Goal: Transaction & Acquisition: Purchase product/service

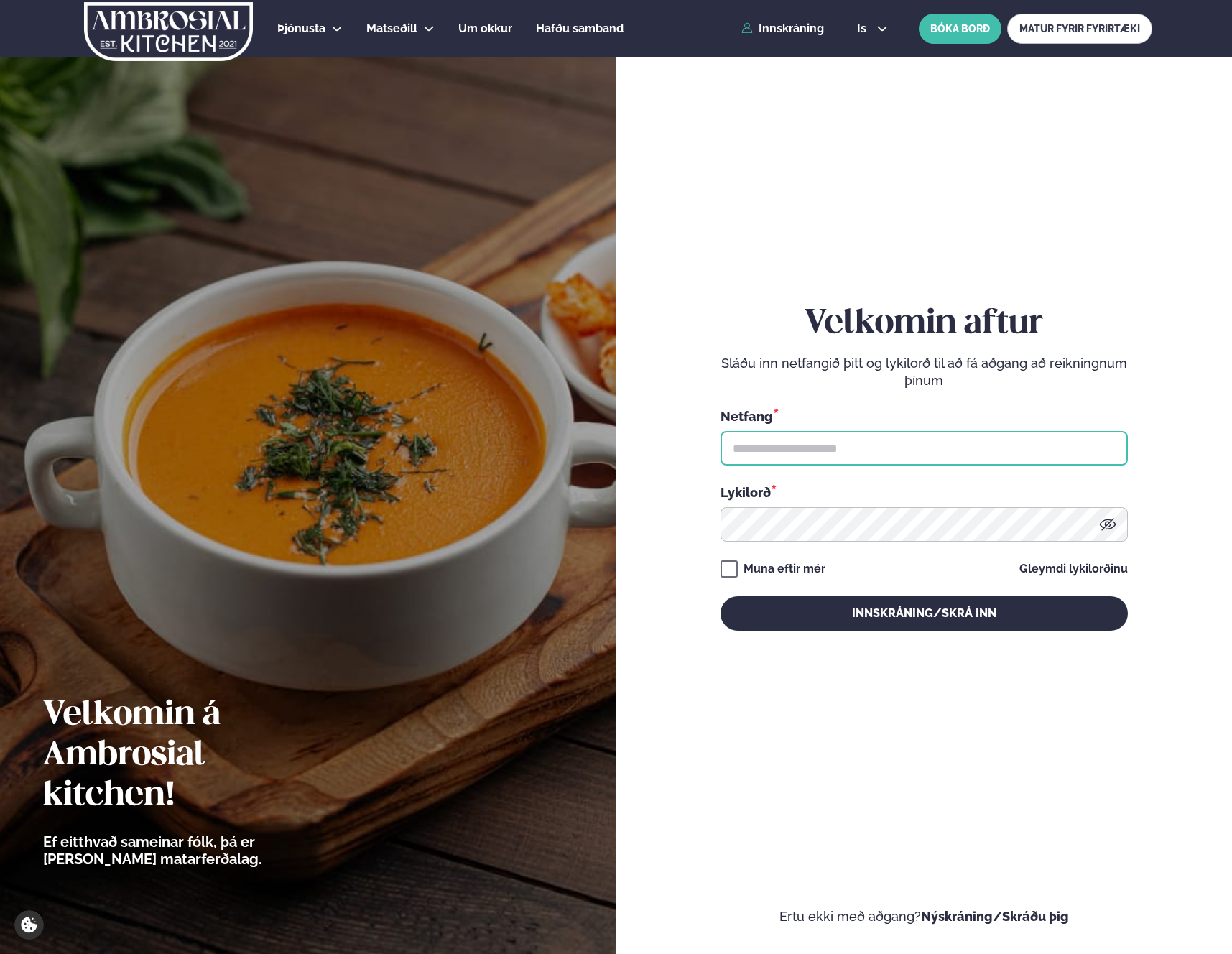
click at [861, 456] on input "text" at bounding box center [924, 448] width 407 height 35
type input "**********"
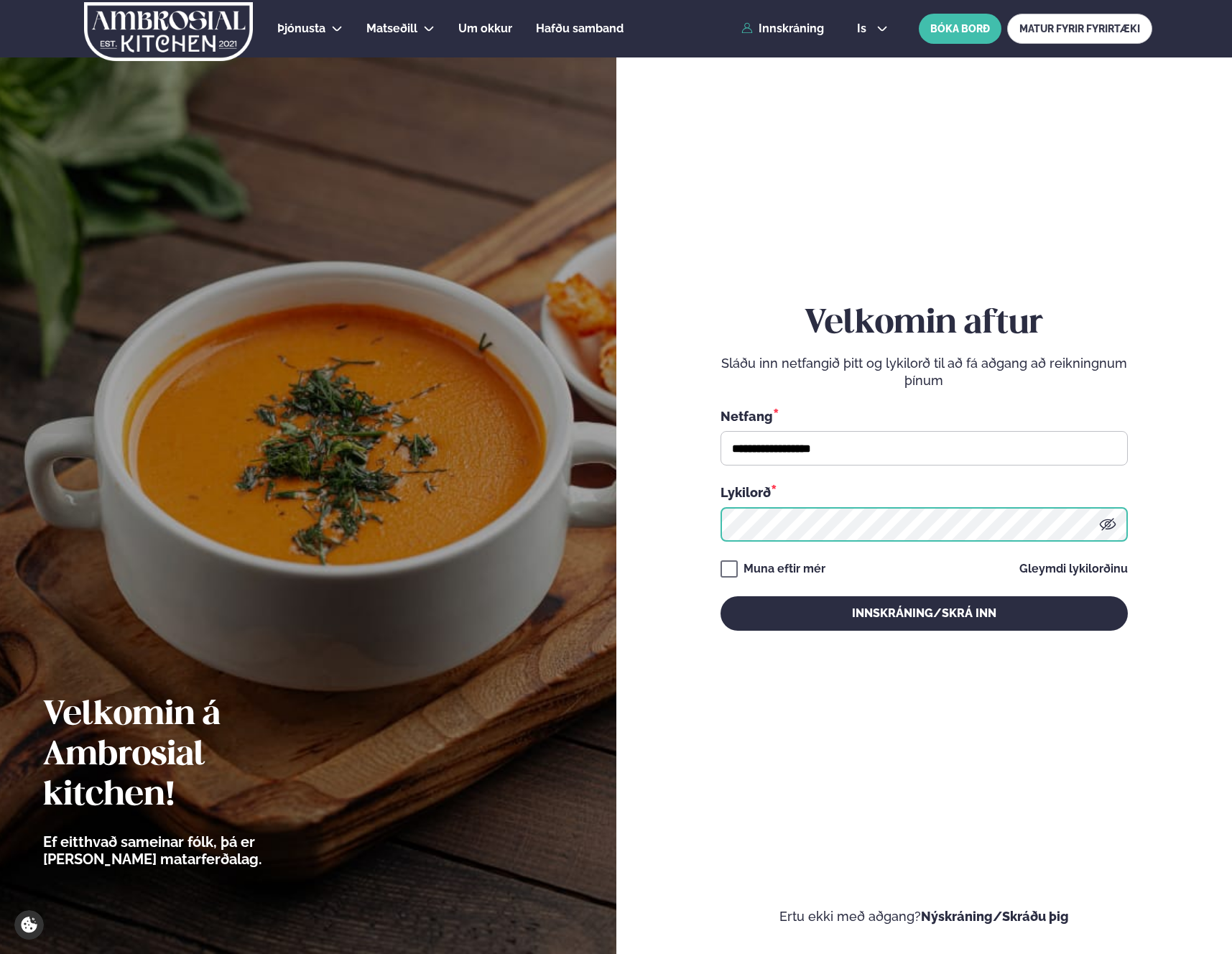
click at [721, 596] on button "Innskráning/Skrá inn" at bounding box center [924, 613] width 407 height 35
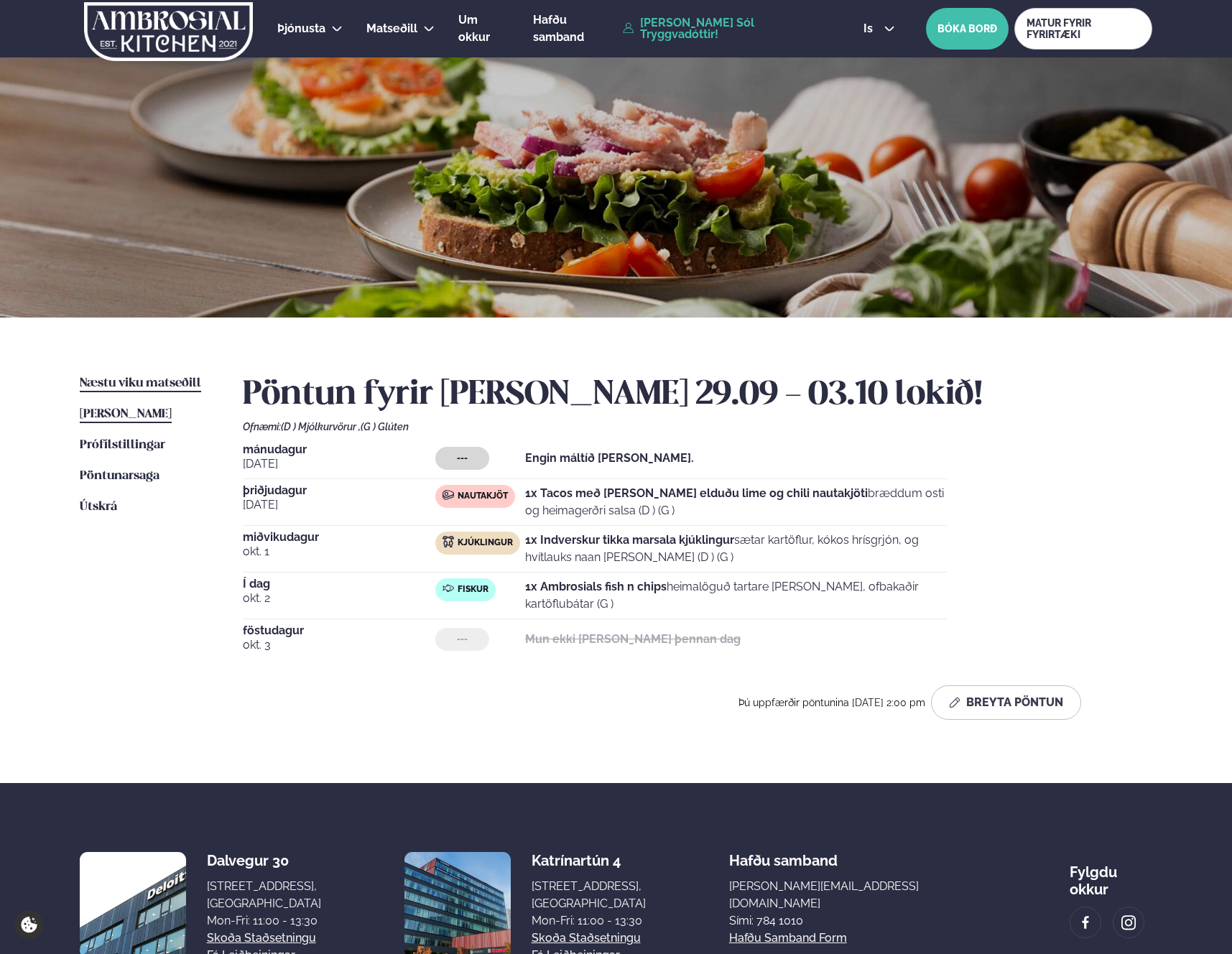
click at [146, 383] on span "Næstu viku matseðill" at bounding box center [140, 383] width 121 height 12
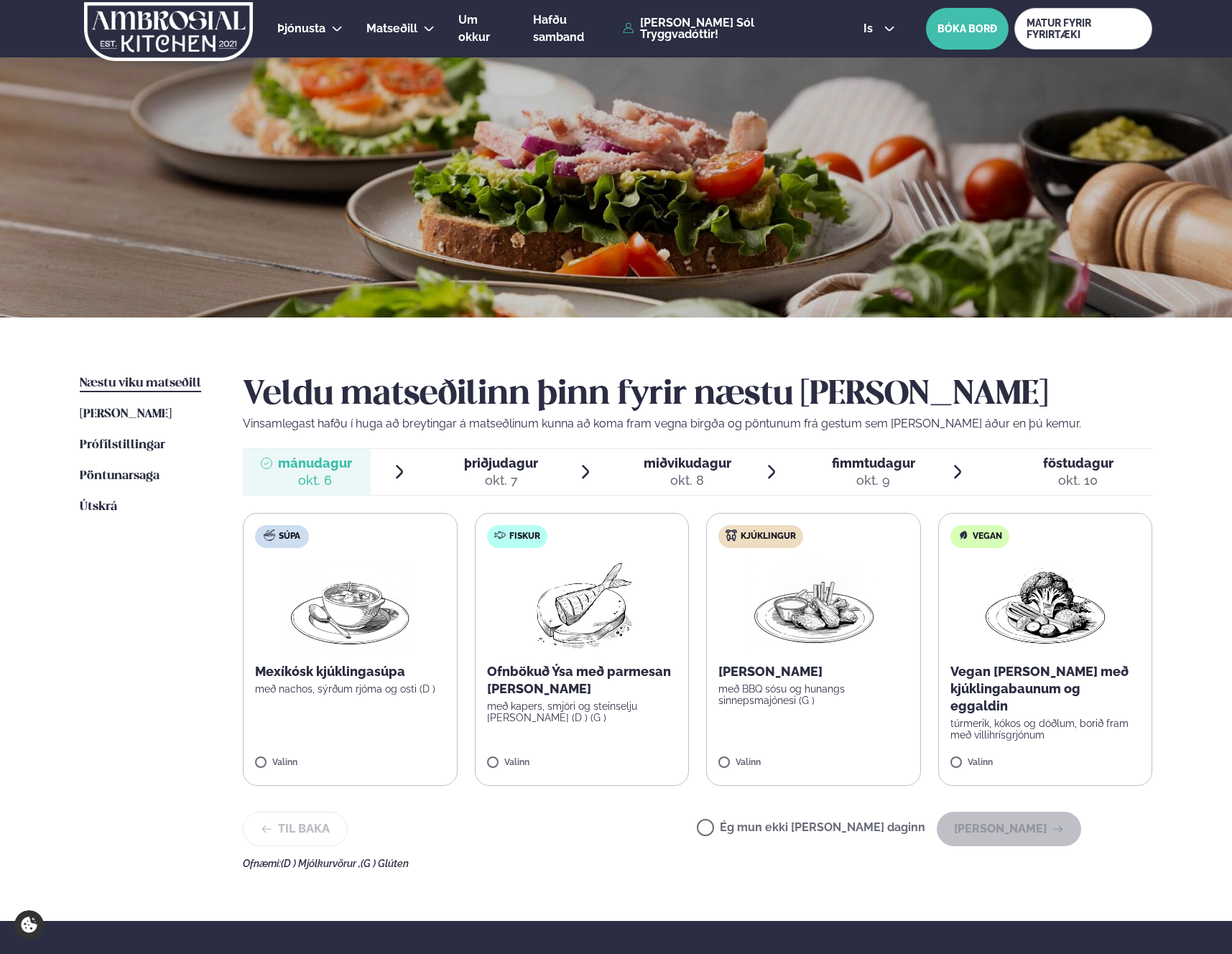
click at [516, 753] on label "Fiskur Ofnbökuð Ýsa með parmesan [PERSON_NAME] með kapers, smjöri og steinselju…" at bounding box center [582, 649] width 215 height 273
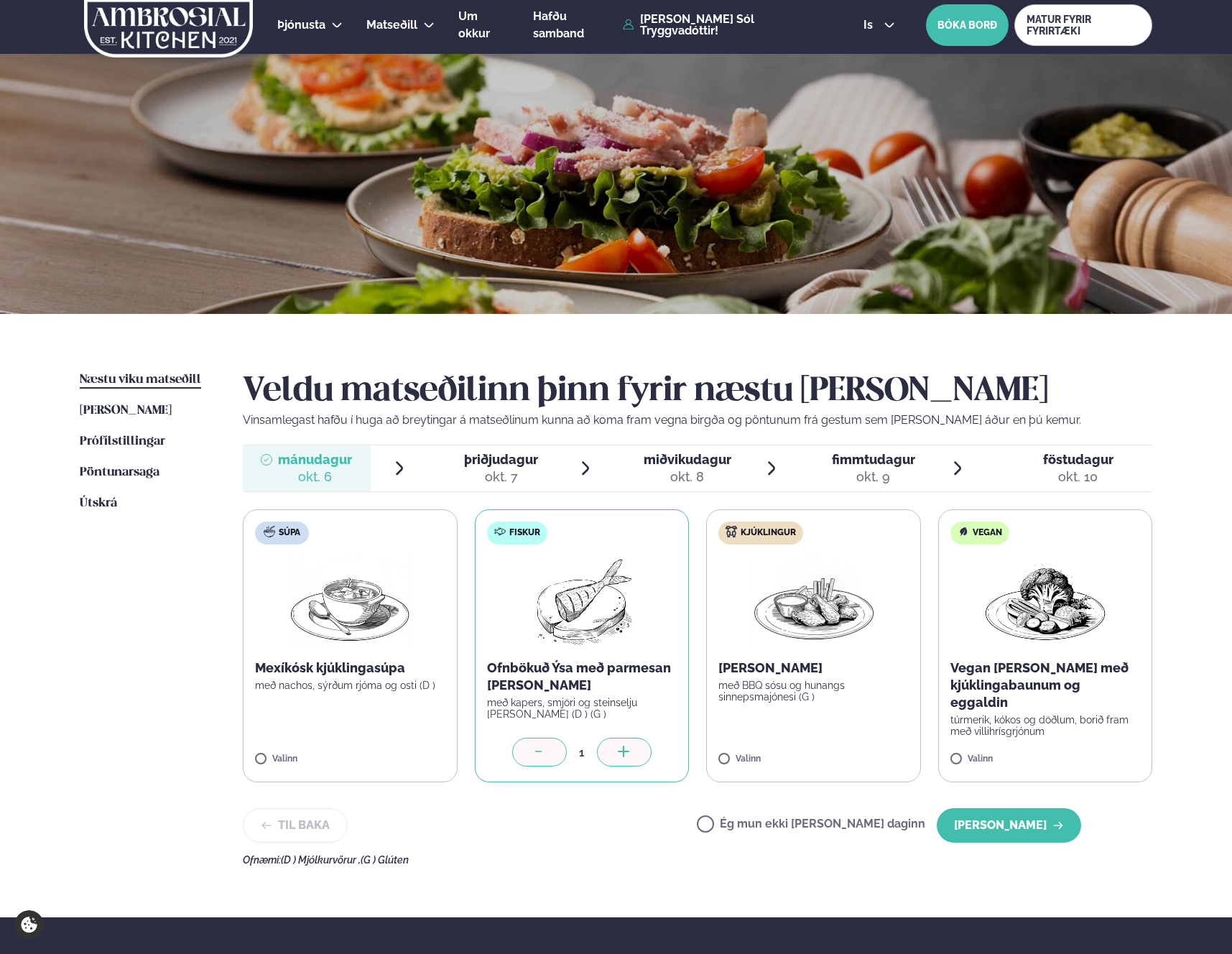
click at [497, 477] on div "okt. 7" at bounding box center [500, 477] width 74 height 17
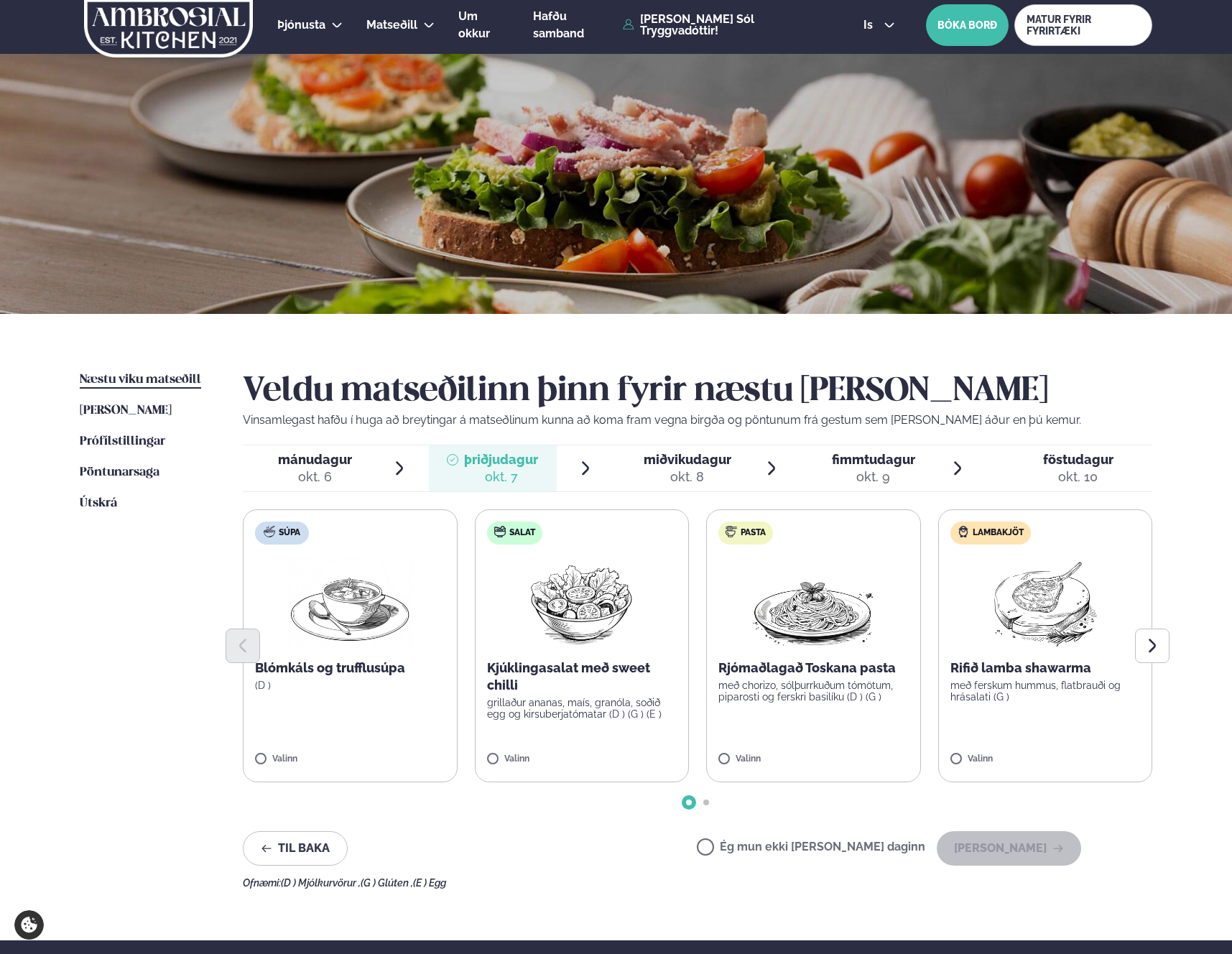
scroll to position [7, 0]
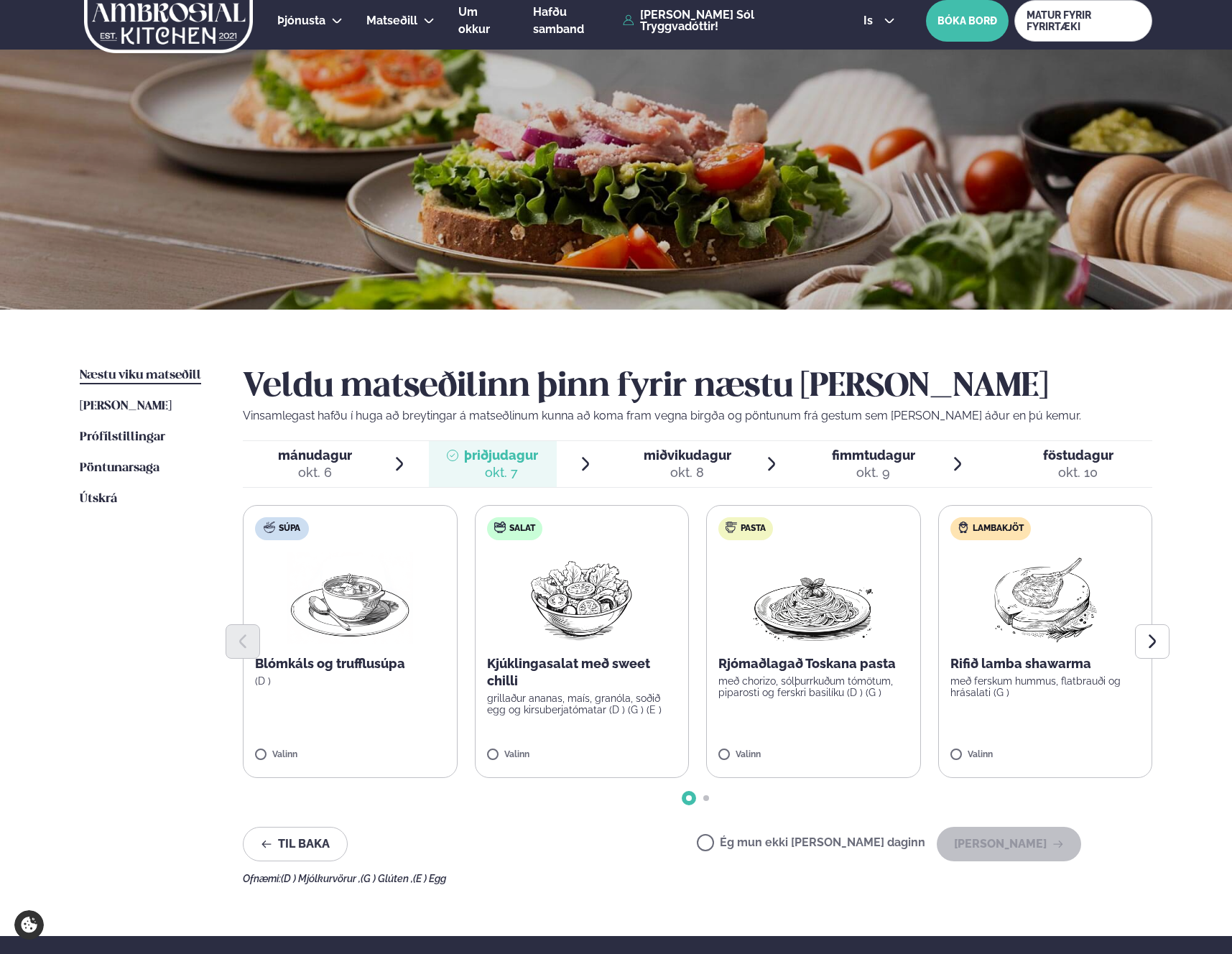
click at [356, 470] on span "mánudagur mán. [DATE]" at bounding box center [306, 464] width 128 height 46
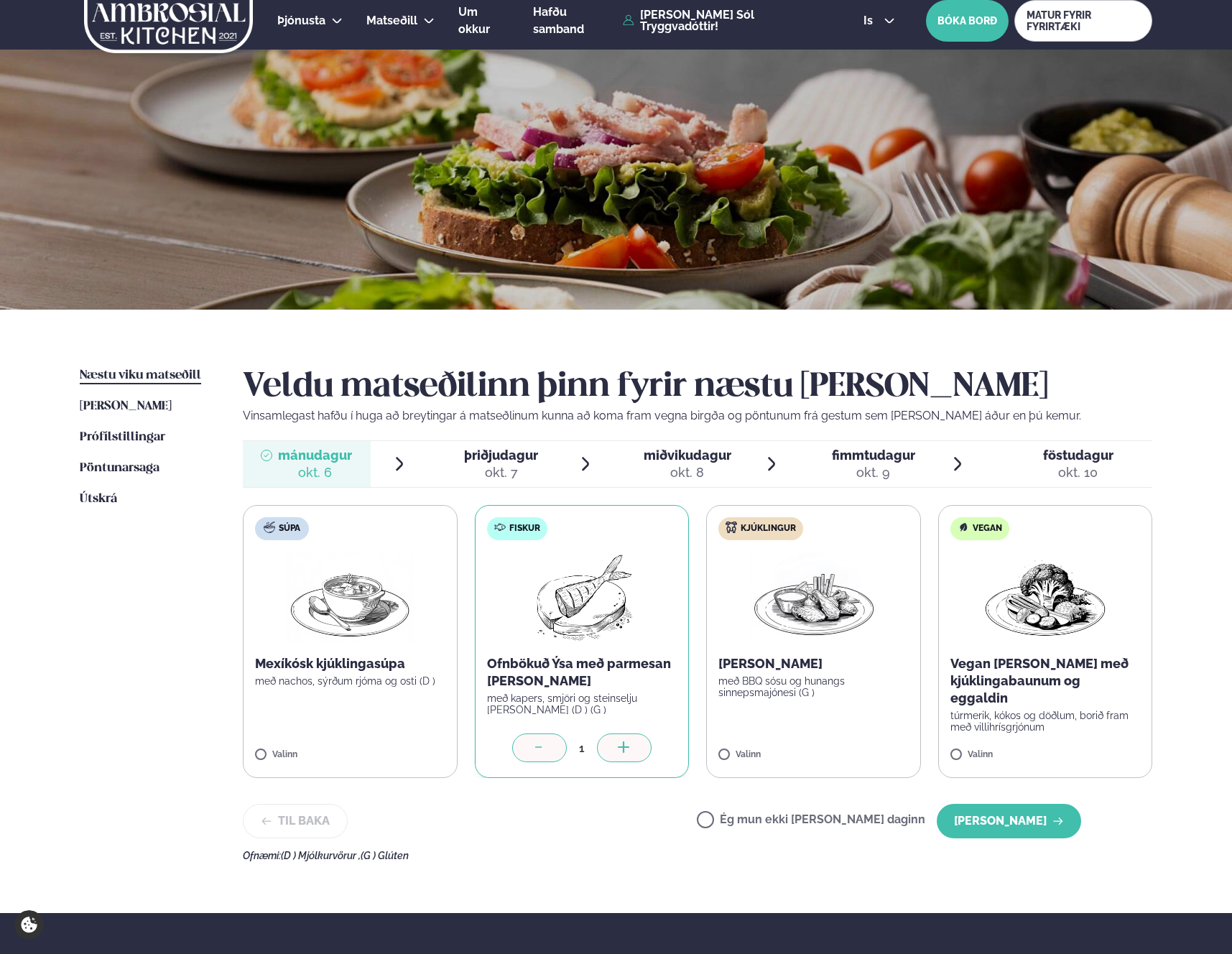
scroll to position [18, 0]
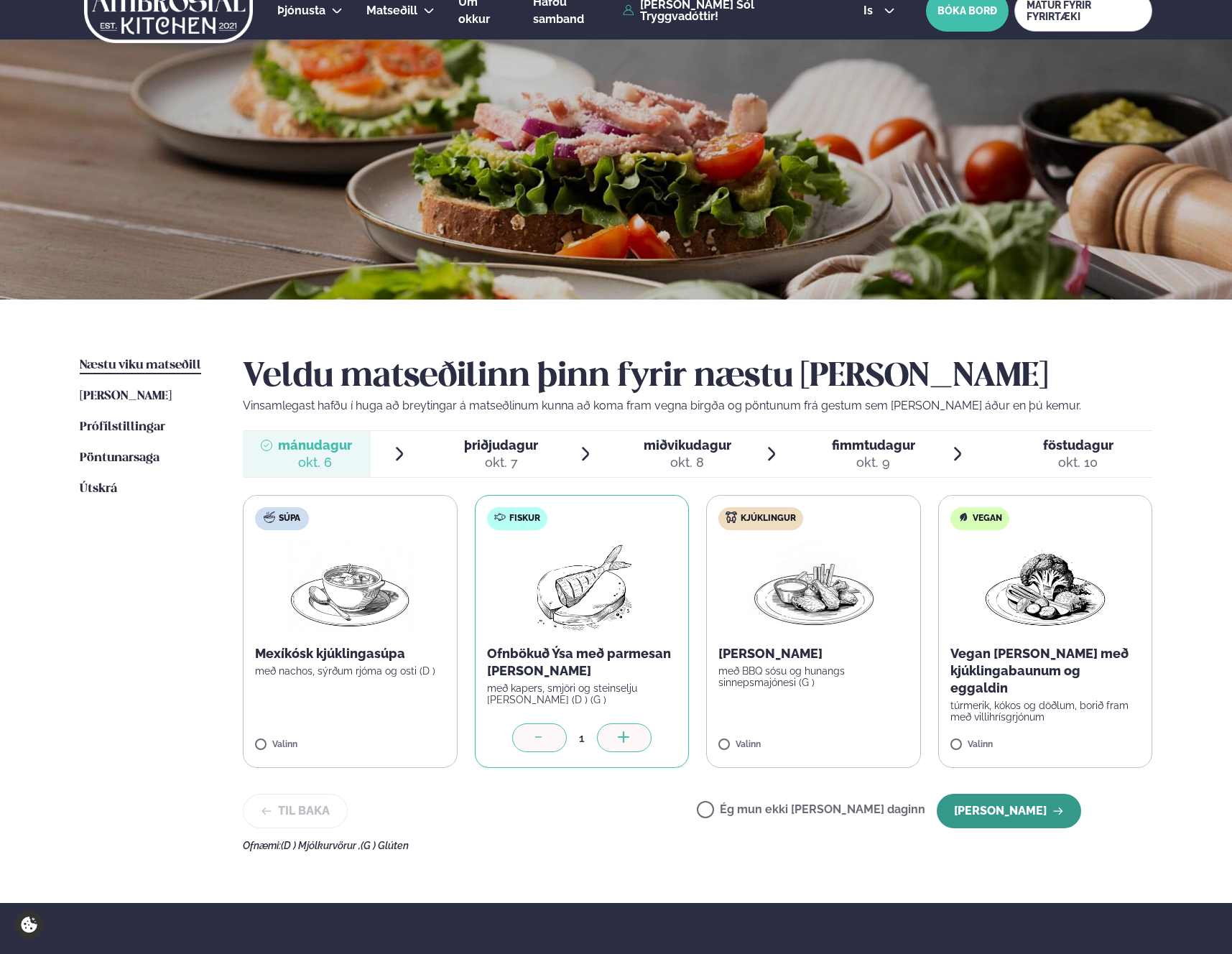
click at [996, 802] on button "[PERSON_NAME]" at bounding box center [1009, 810] width 145 height 35
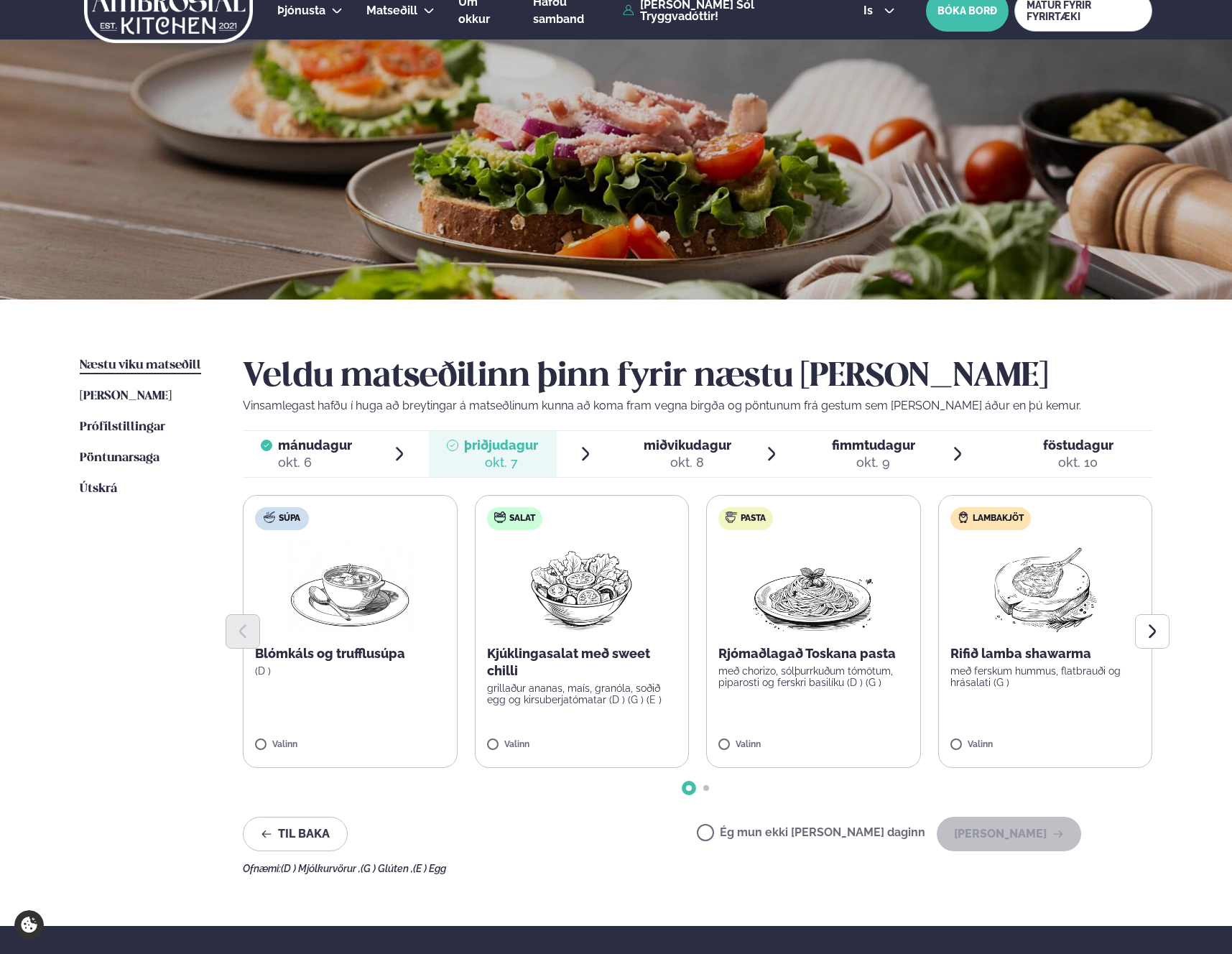
click at [674, 466] on div "okt. 8" at bounding box center [688, 462] width 88 height 17
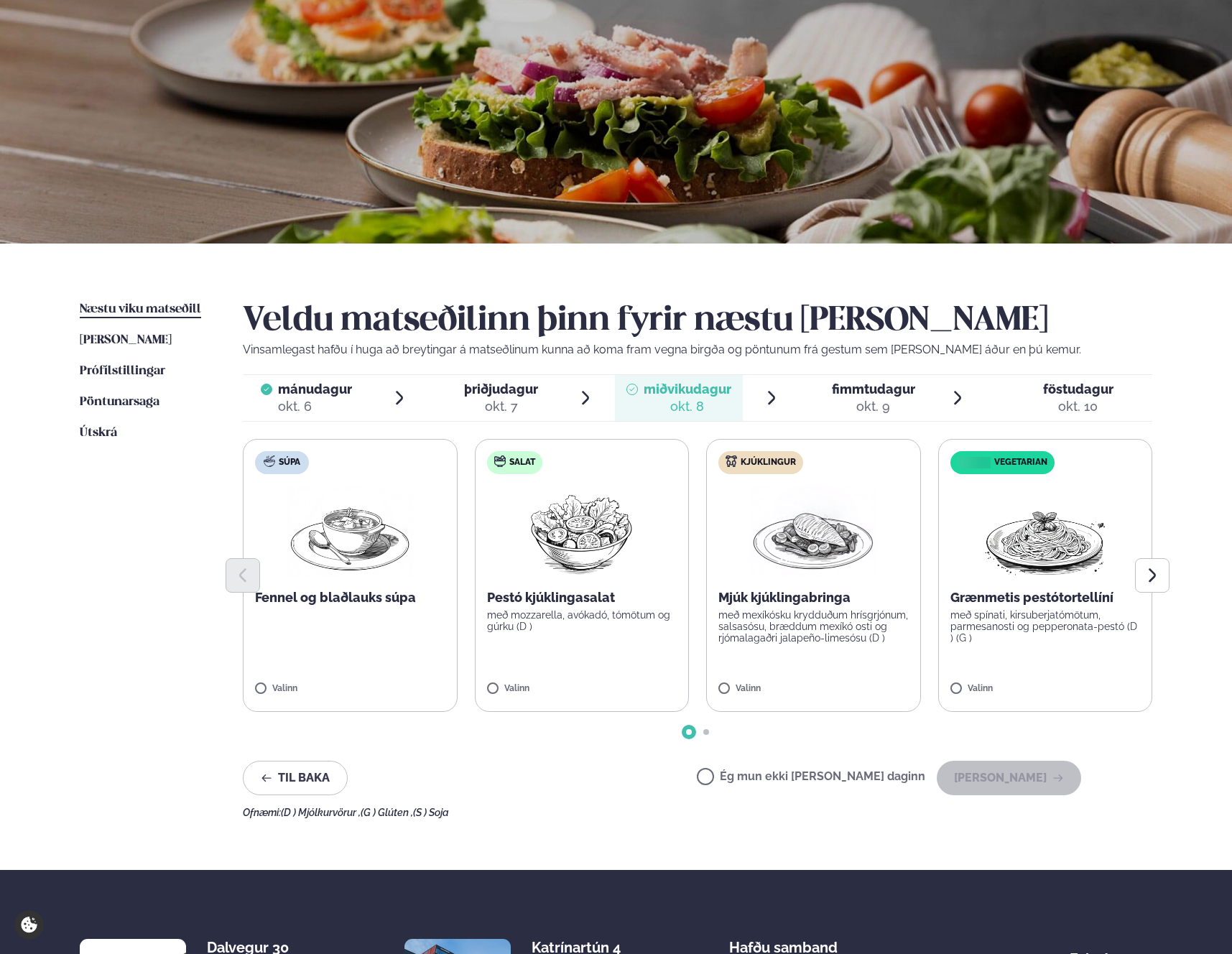
scroll to position [71, 0]
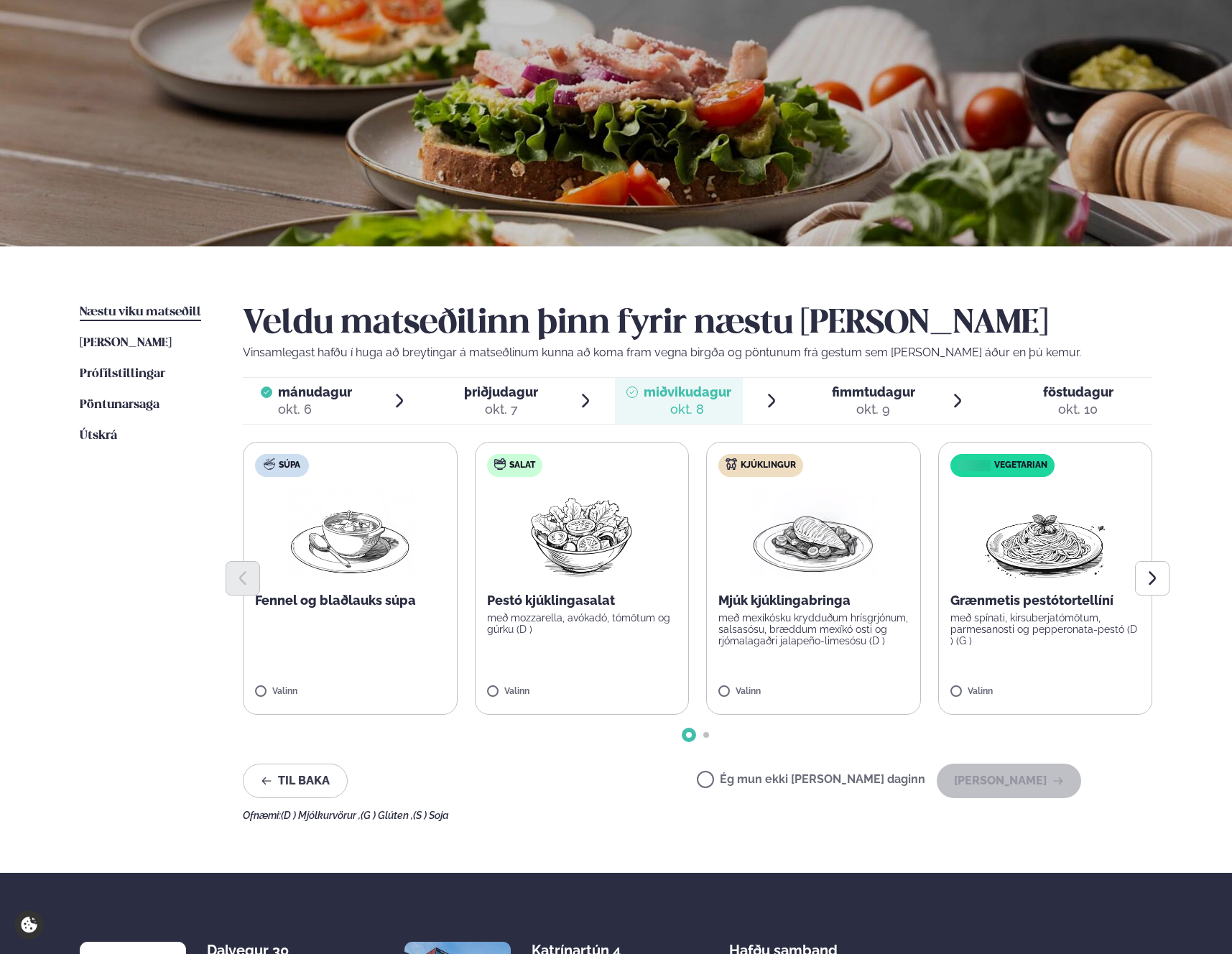
click at [868, 416] on div "okt. 9" at bounding box center [873, 409] width 83 height 17
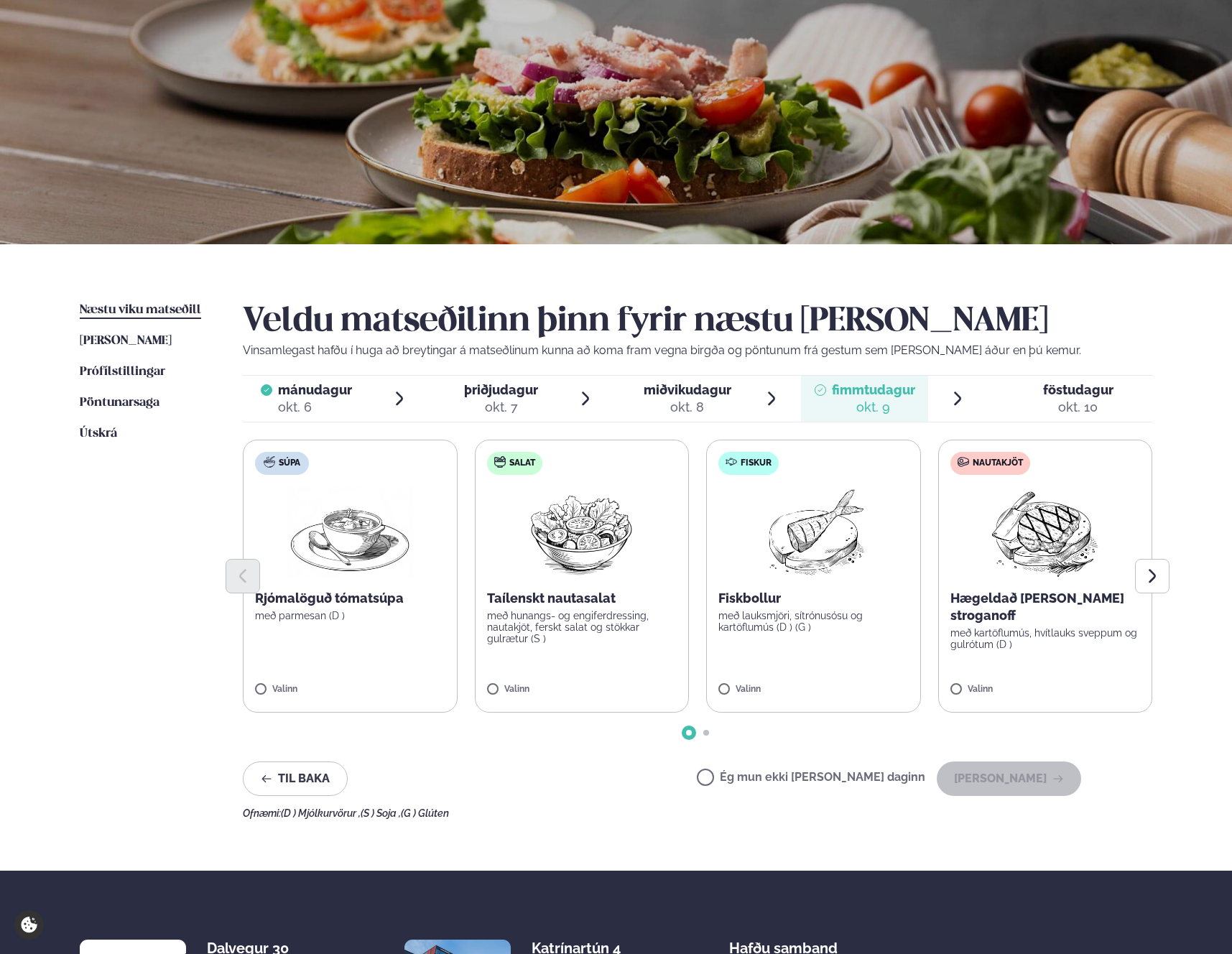
scroll to position [72, 0]
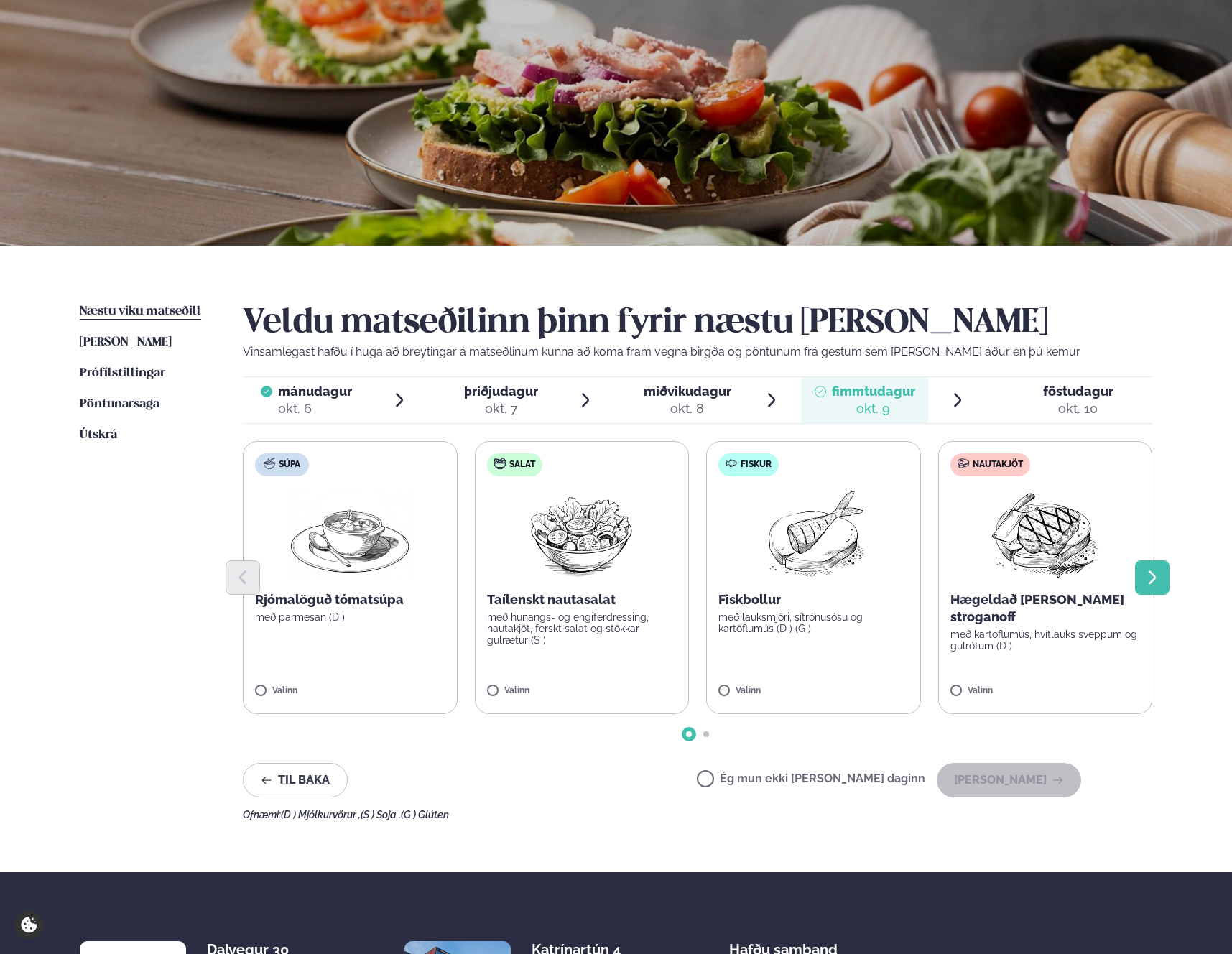
click at [1145, 575] on icon "Next slide" at bounding box center [1152, 578] width 17 height 17
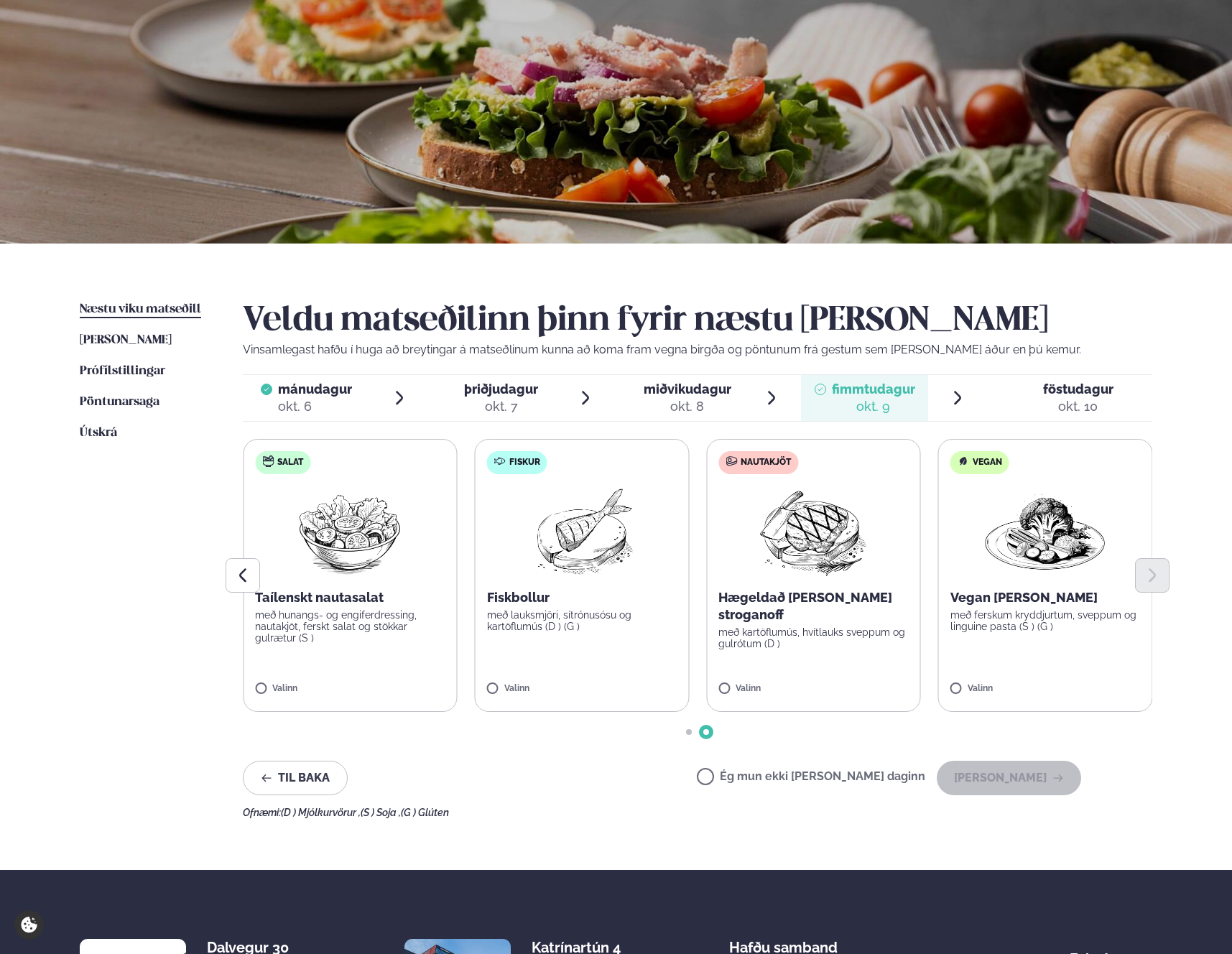
scroll to position [71, 0]
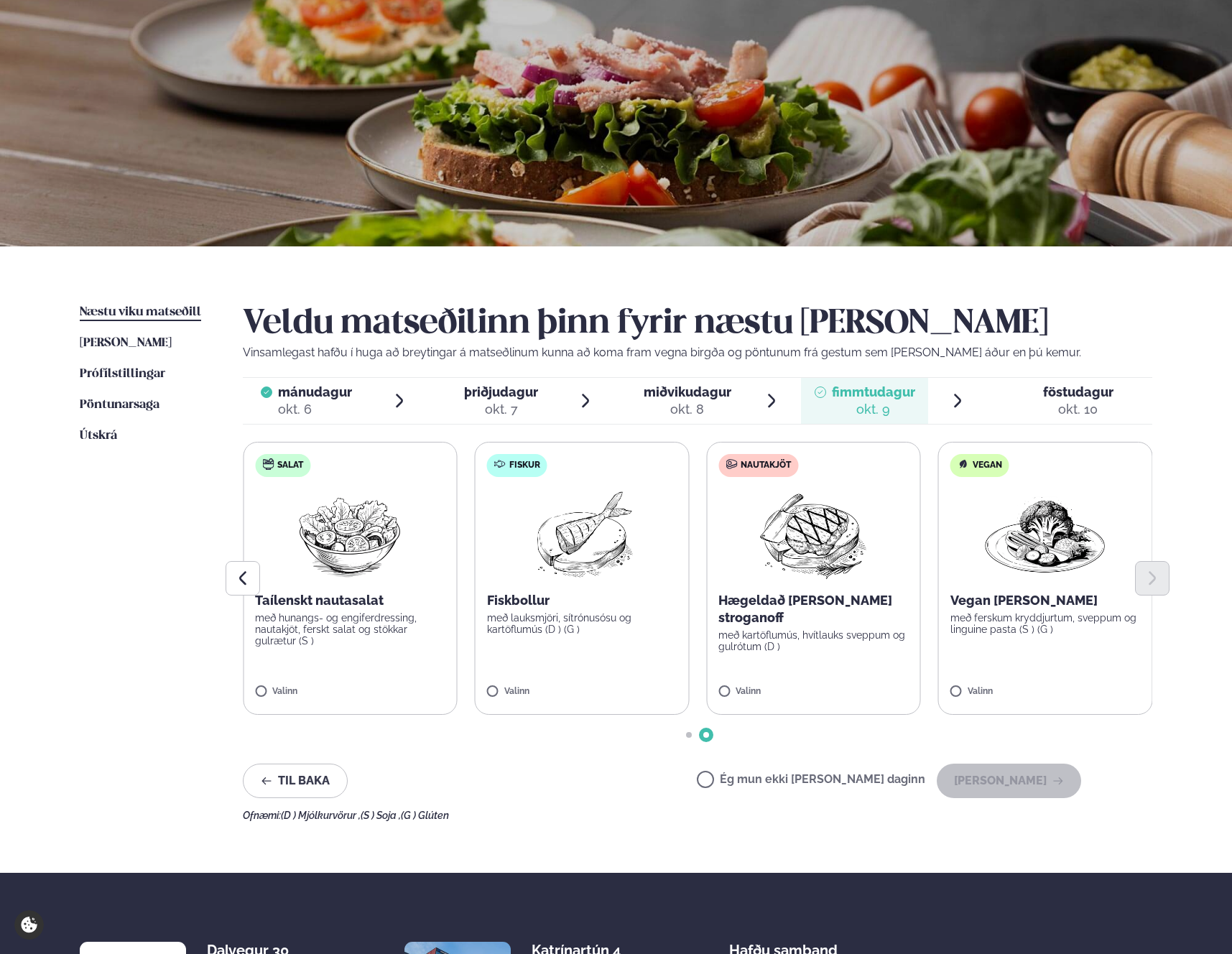
click at [1069, 414] on div "okt. 10" at bounding box center [1077, 409] width 70 height 17
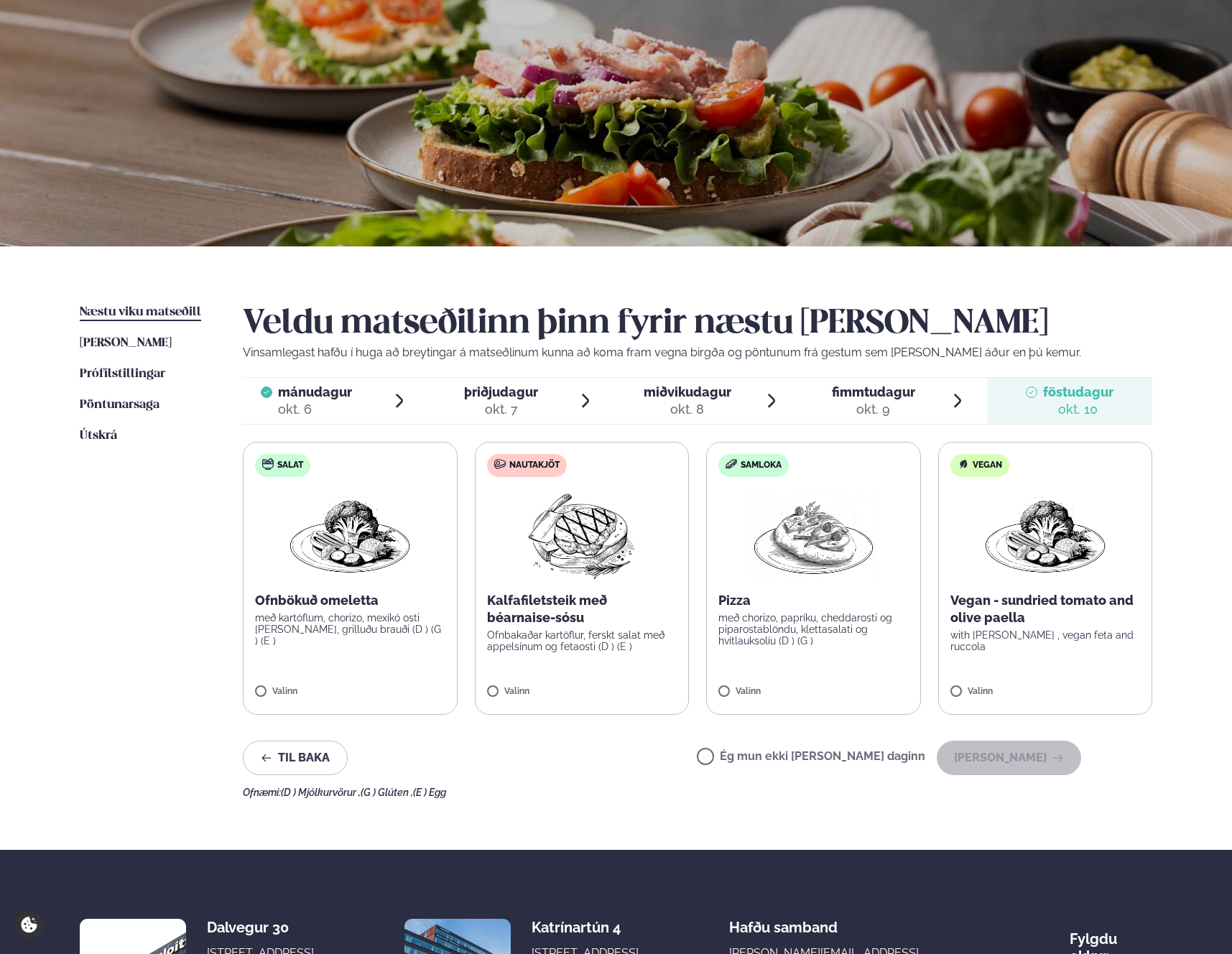
click at [868, 402] on div "okt. 9" at bounding box center [873, 409] width 83 height 17
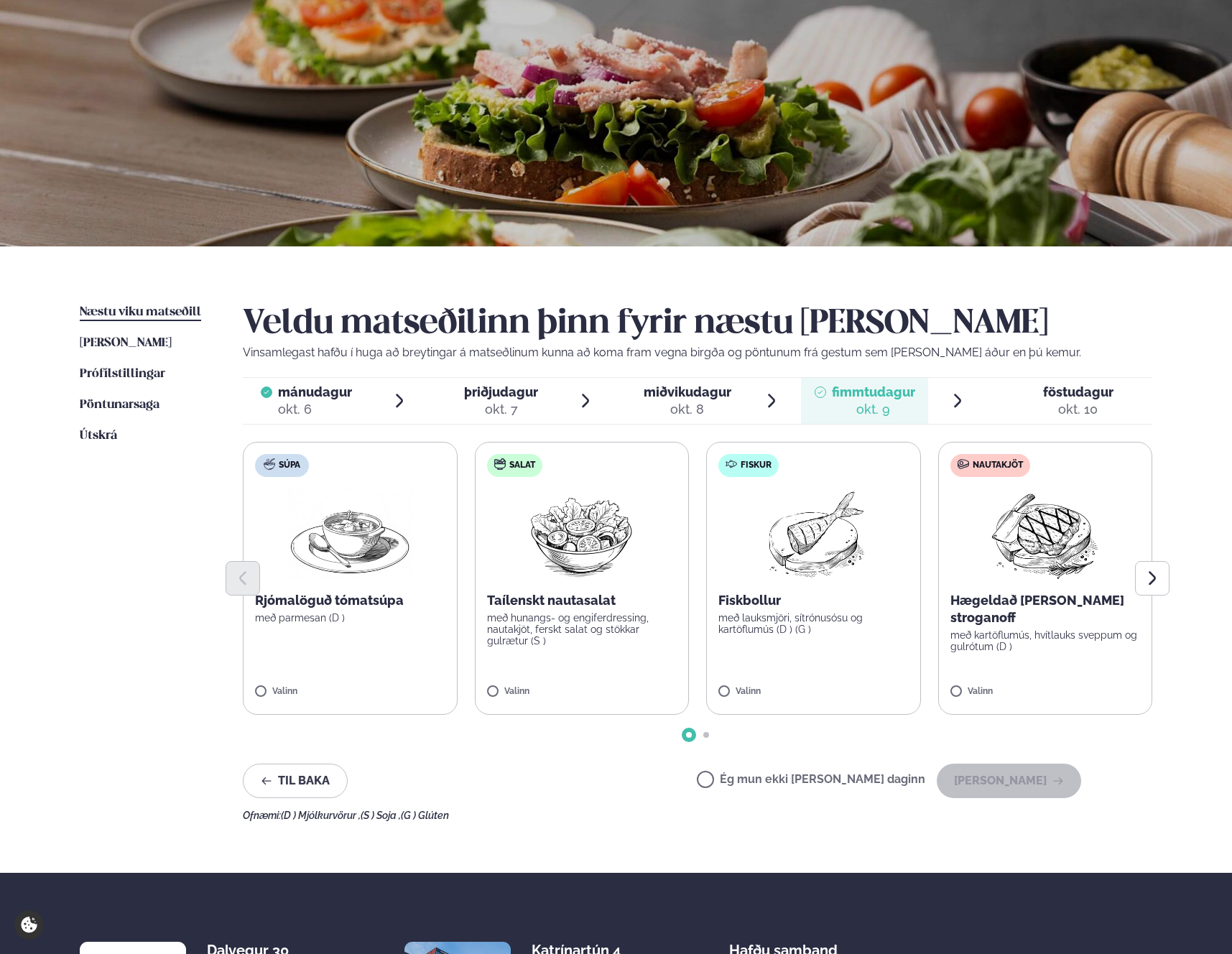
click at [696, 405] on div "okt. 8" at bounding box center [688, 409] width 88 height 17
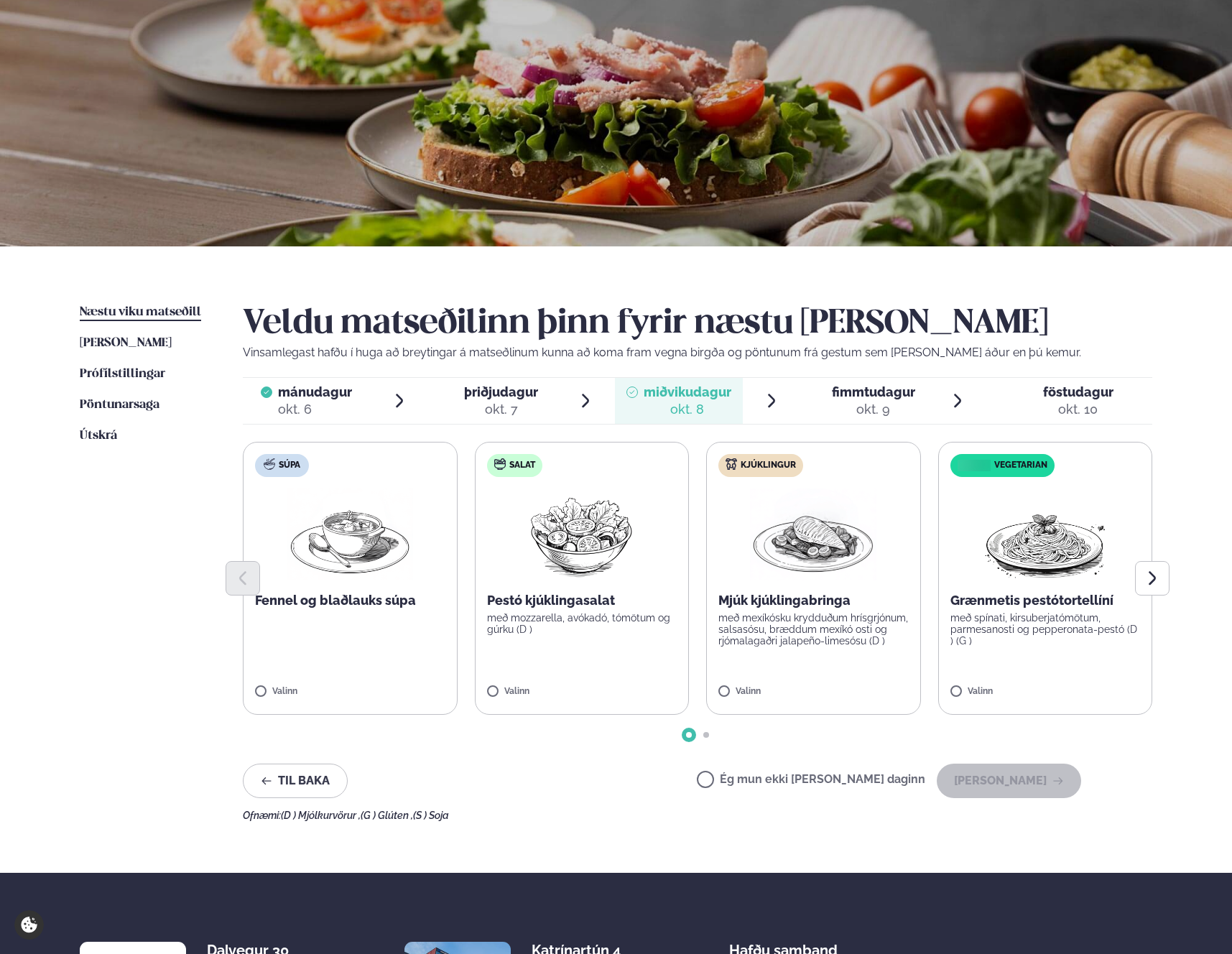
click at [501, 404] on div "okt. 7" at bounding box center [500, 409] width 74 height 17
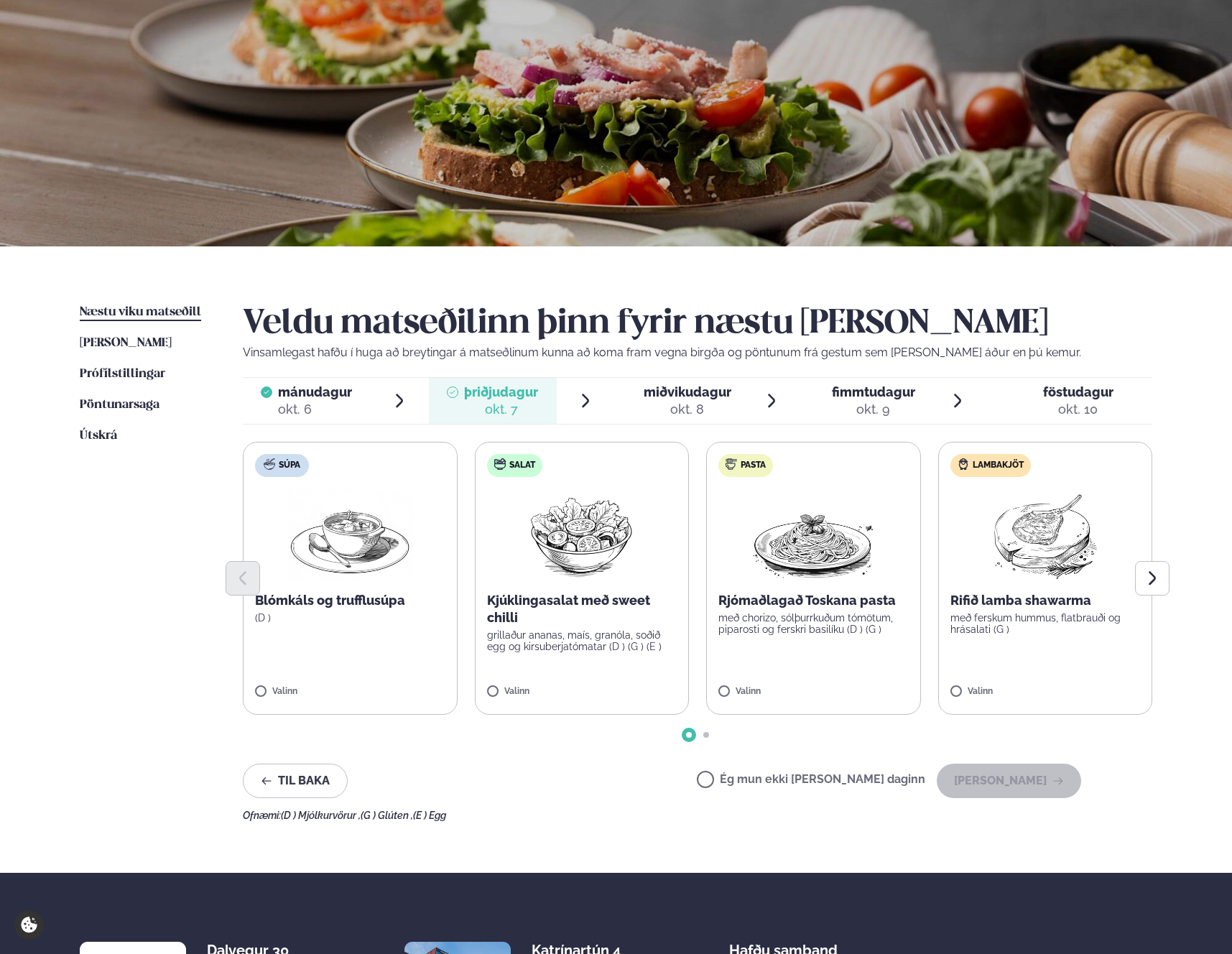
click at [347, 613] on p "(D )" at bounding box center [350, 618] width 190 height 11
click at [961, 791] on button "[PERSON_NAME]" at bounding box center [1009, 780] width 145 height 35
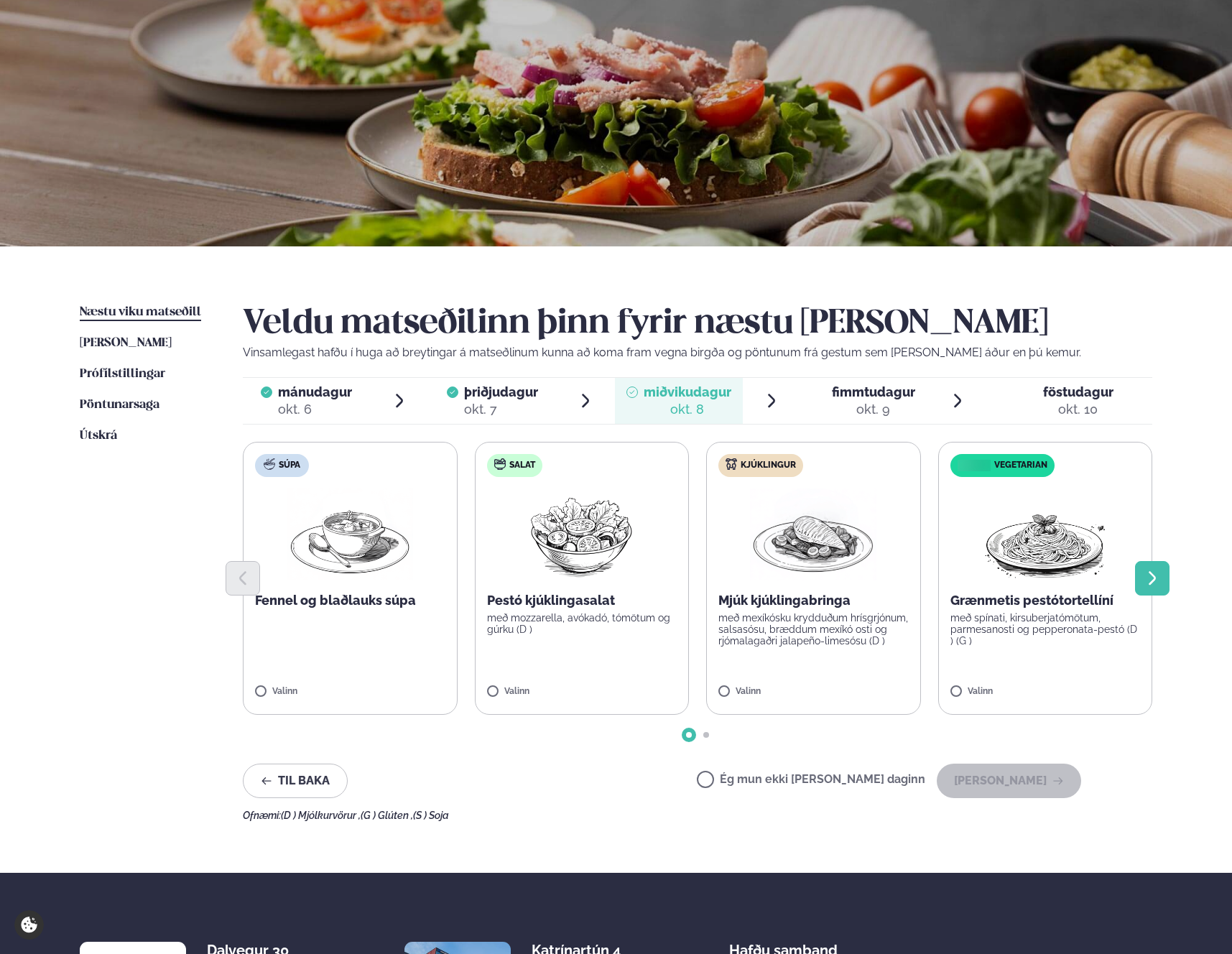
click at [1138, 582] on button "Next slide" at bounding box center [1152, 578] width 35 height 35
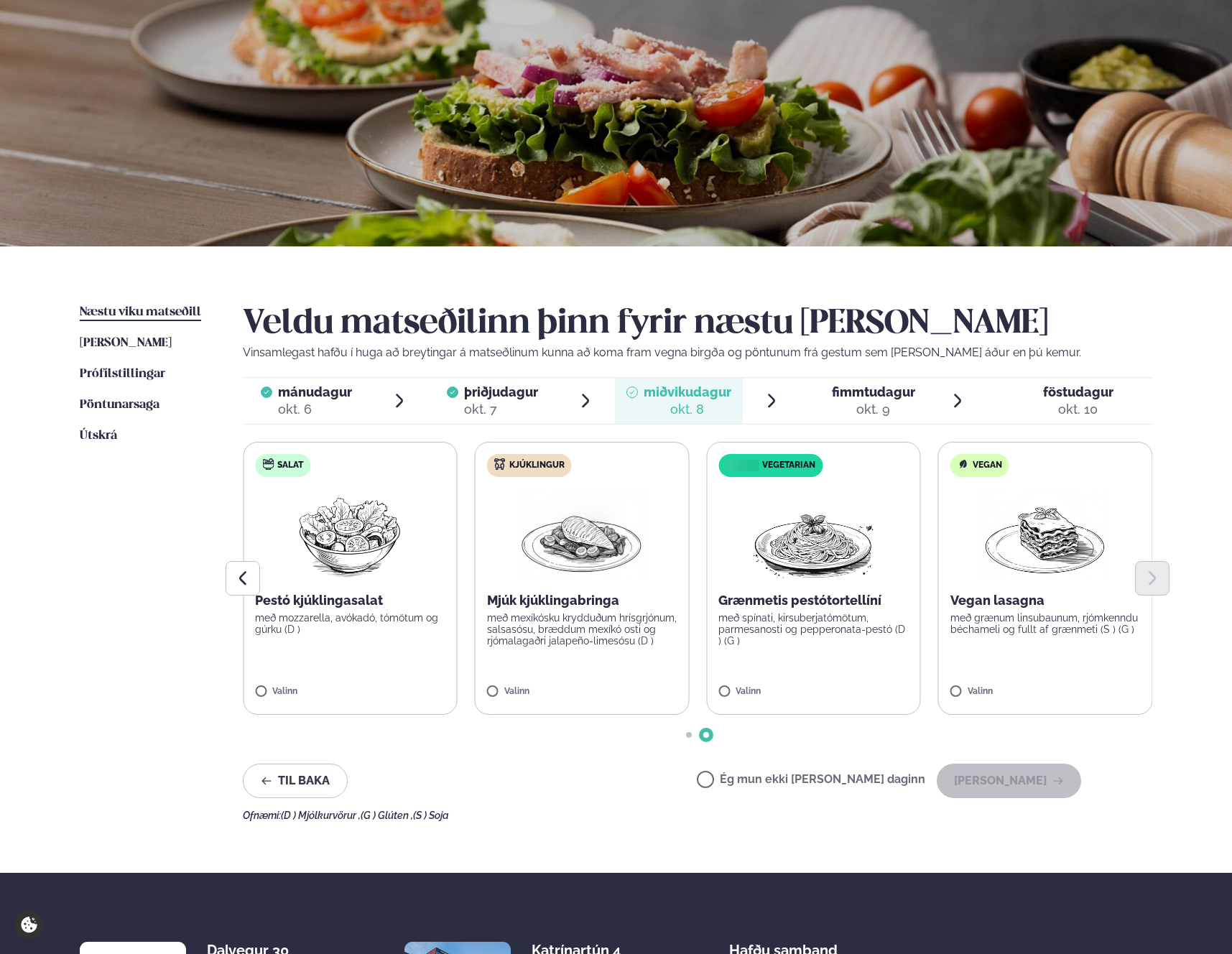
click at [826, 391] on span "fimmtudagur fim. [DATE]" at bounding box center [864, 400] width 128 height 46
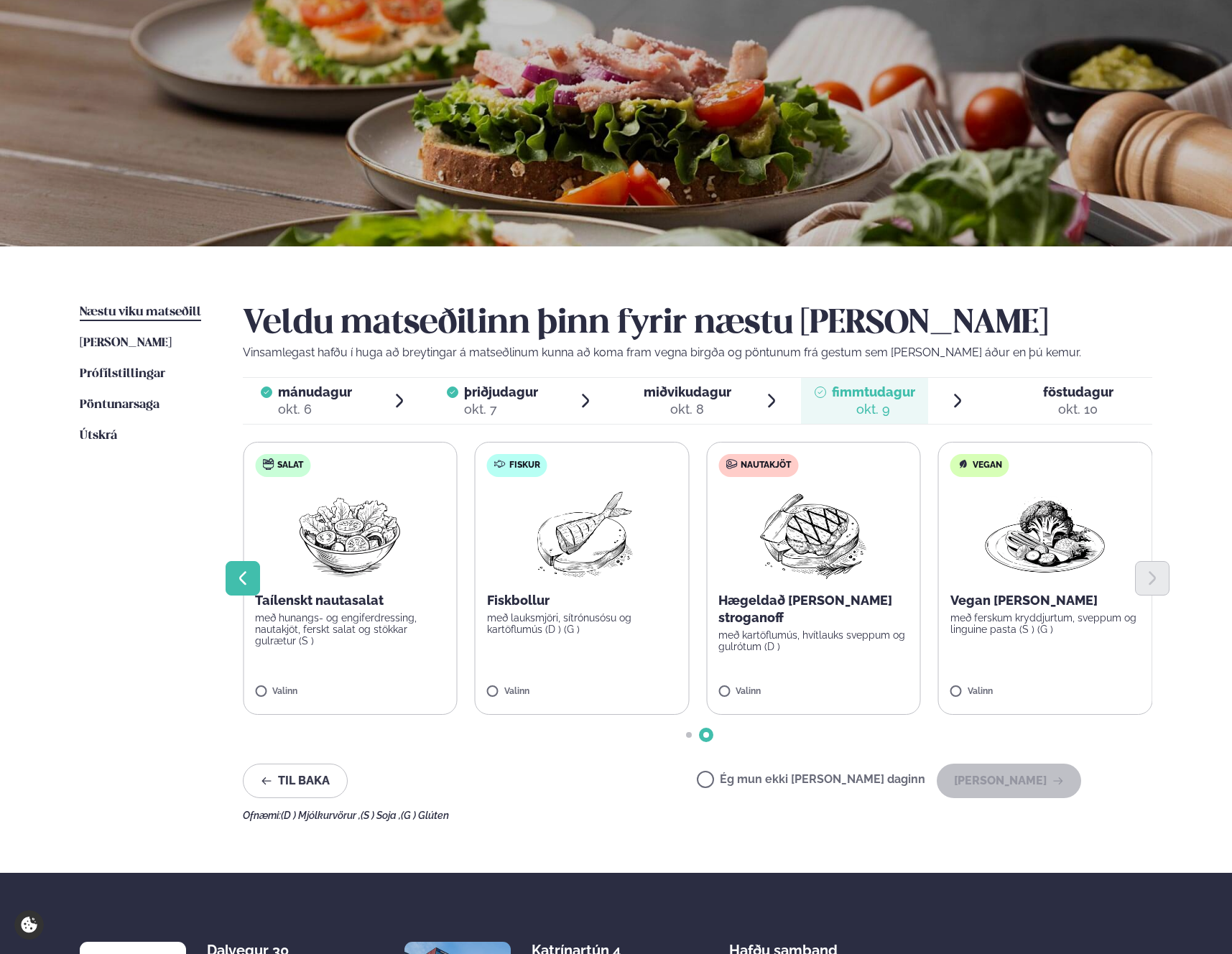
click at [245, 571] on icon "Previous slide" at bounding box center [243, 578] width 7 height 14
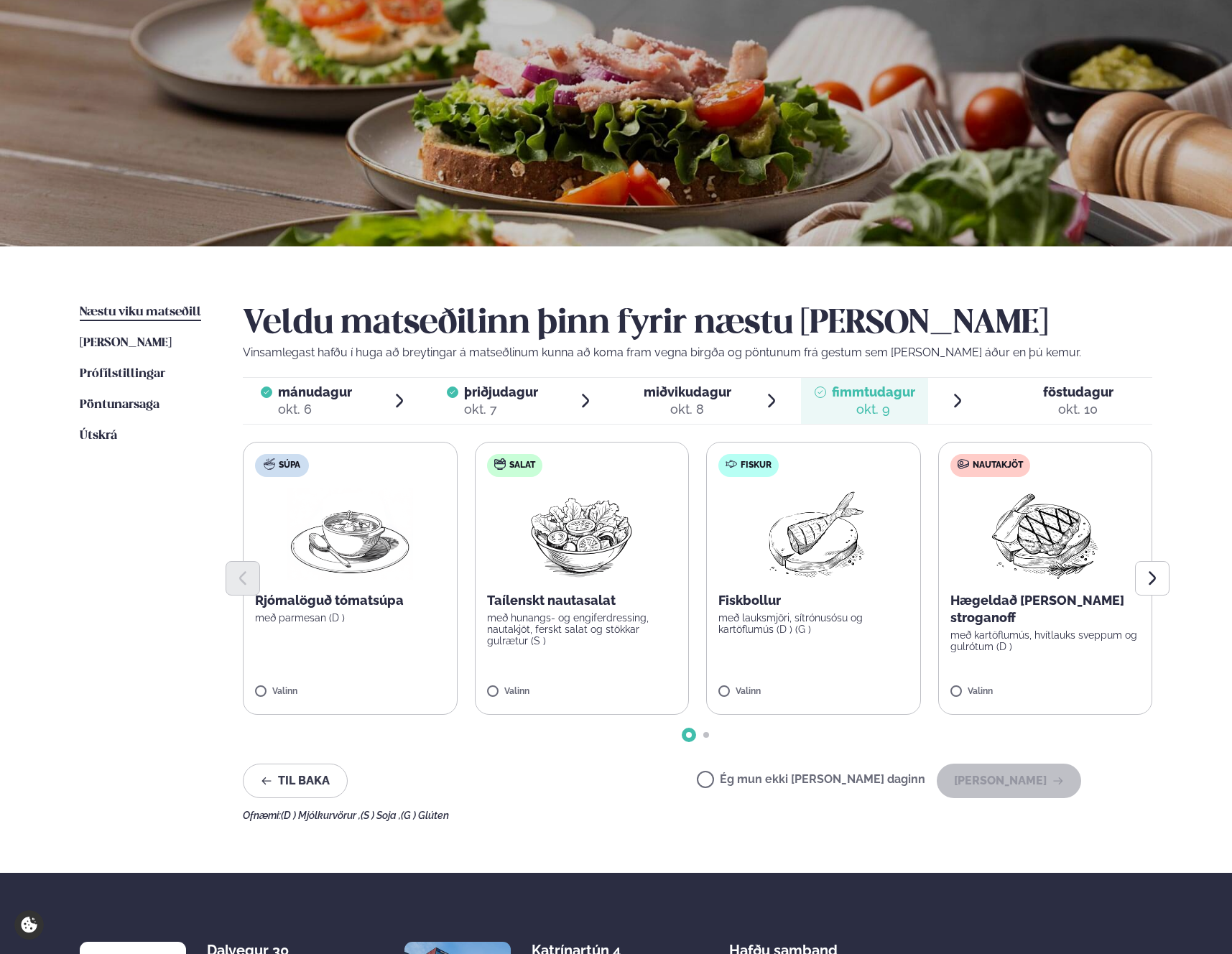
click at [1024, 394] on span "föstudagur fös. [DATE]" at bounding box center [1069, 400] width 165 height 46
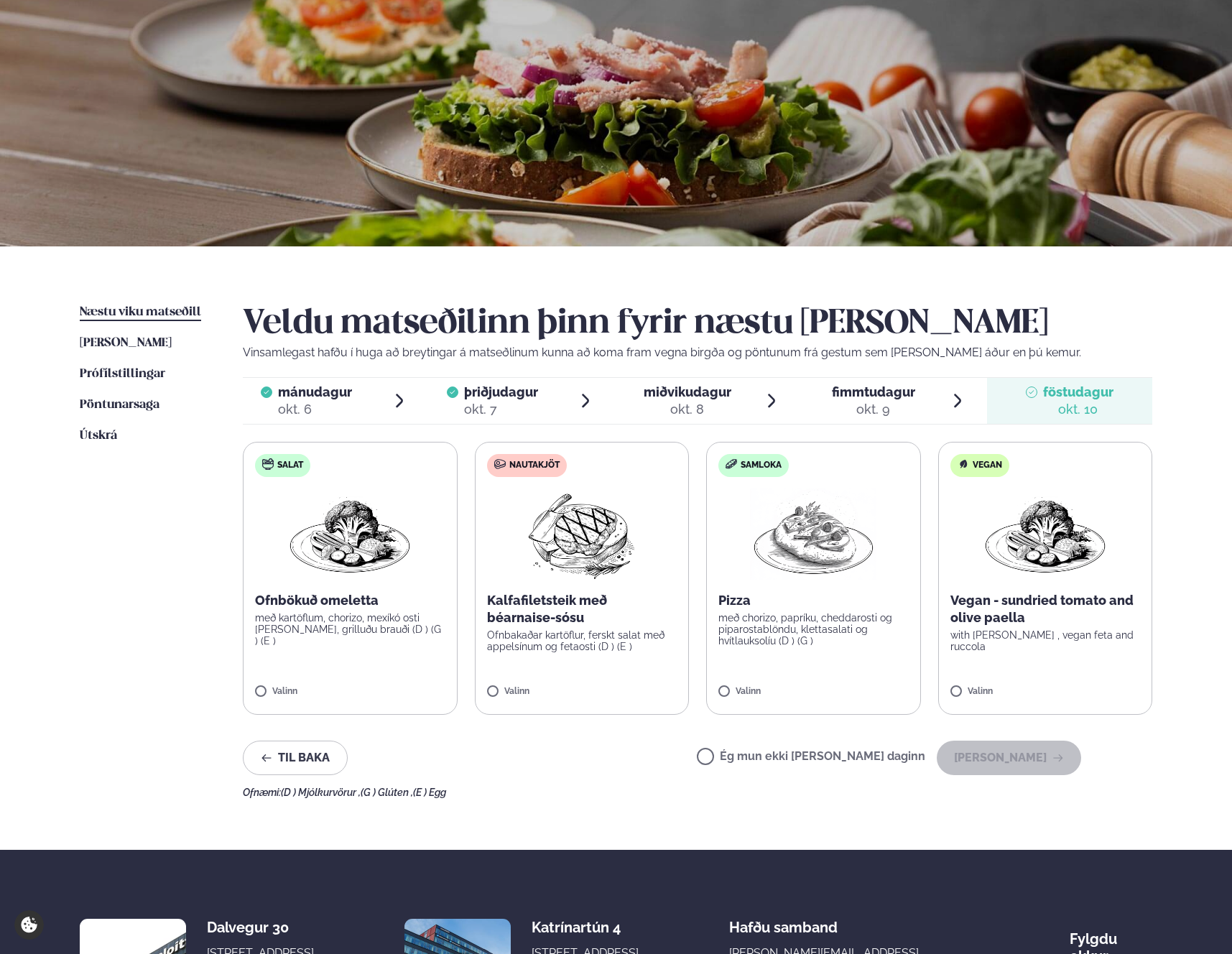
drag, startPoint x: 775, startPoint y: 742, endPoint x: 797, endPoint y: 754, distance: 25.1
click at [775, 742] on div "Ég mun ekki [PERSON_NAME] daginn [PERSON_NAME]" at bounding box center [889, 757] width 385 height 35
drag, startPoint x: 828, startPoint y: 751, endPoint x: 897, endPoint y: 761, distance: 69.7
click at [831, 752] on label "Ég mun ekki [PERSON_NAME] daginn" at bounding box center [810, 758] width 229 height 15
drag, startPoint x: 697, startPoint y: 756, endPoint x: 737, endPoint y: 758, distance: 40.0
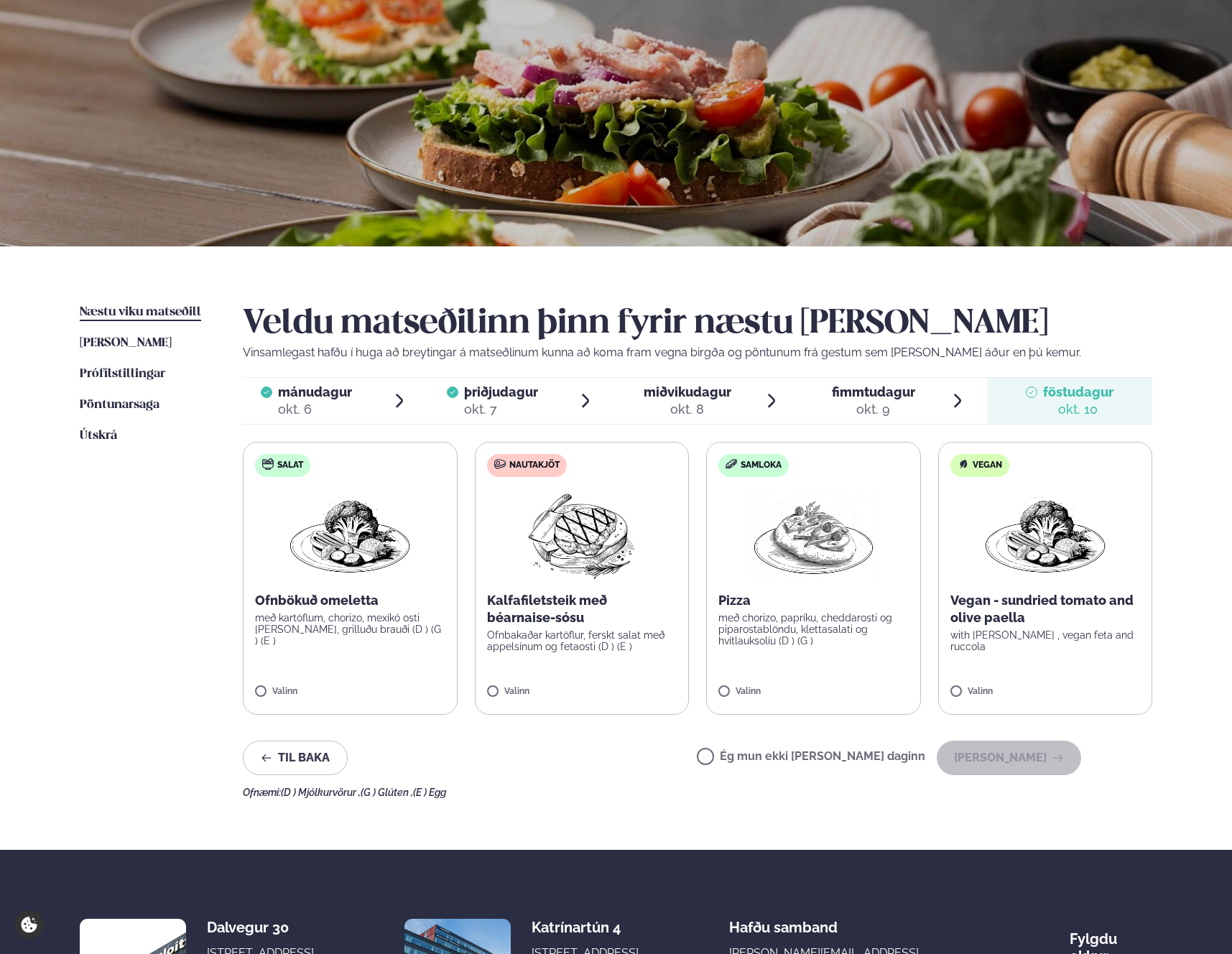
click at [707, 758] on div "Til baka Ég mun ekki [PERSON_NAME] daginn [PERSON_NAME]" at bounding box center [662, 757] width 838 height 35
click at [759, 756] on label "Ég mun ekki [PERSON_NAME] daginn" at bounding box center [810, 758] width 229 height 15
click at [995, 756] on button "[PERSON_NAME]" at bounding box center [1009, 757] width 145 height 35
